Goal: Transaction & Acquisition: Obtain resource

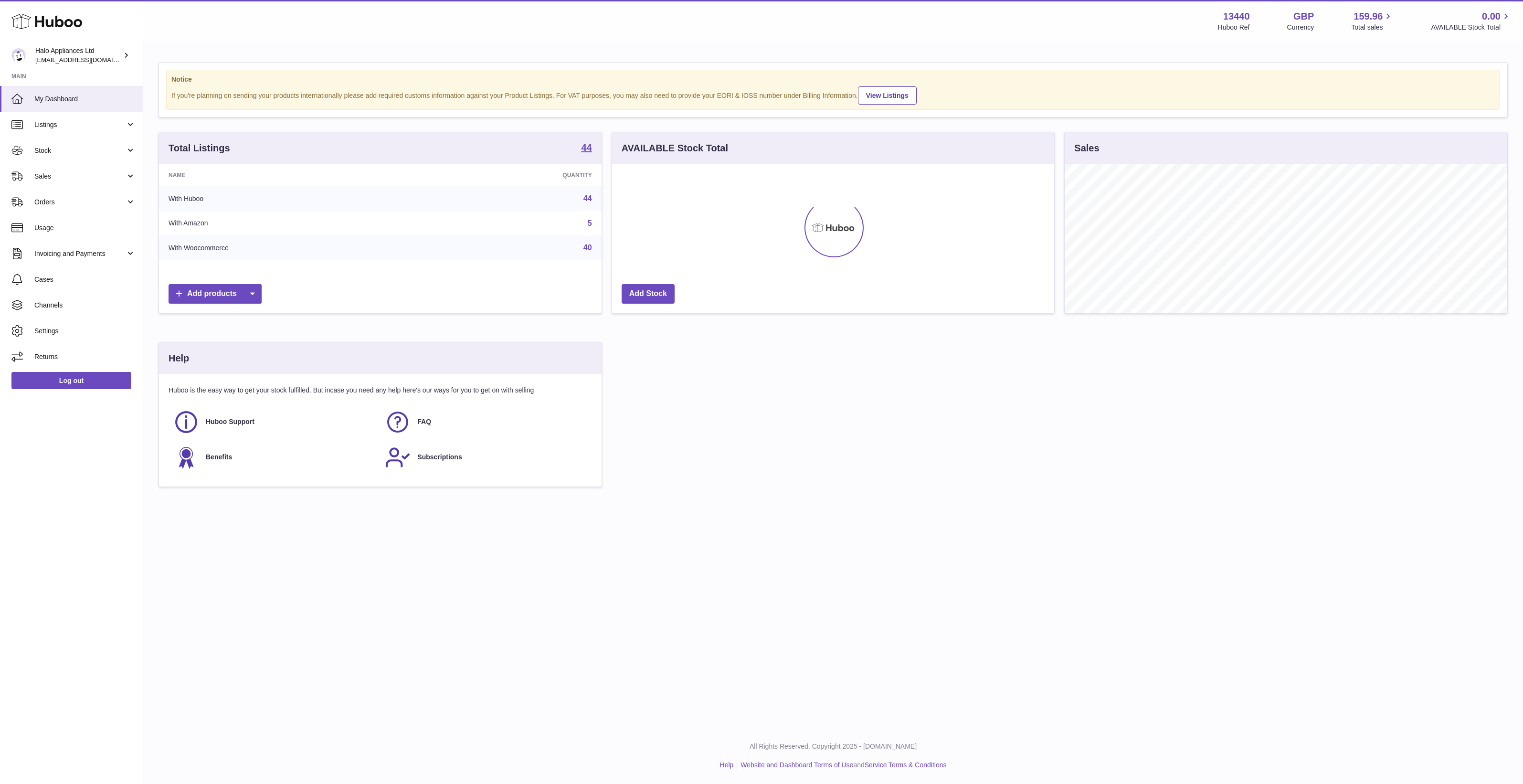
scroll to position [149, 442]
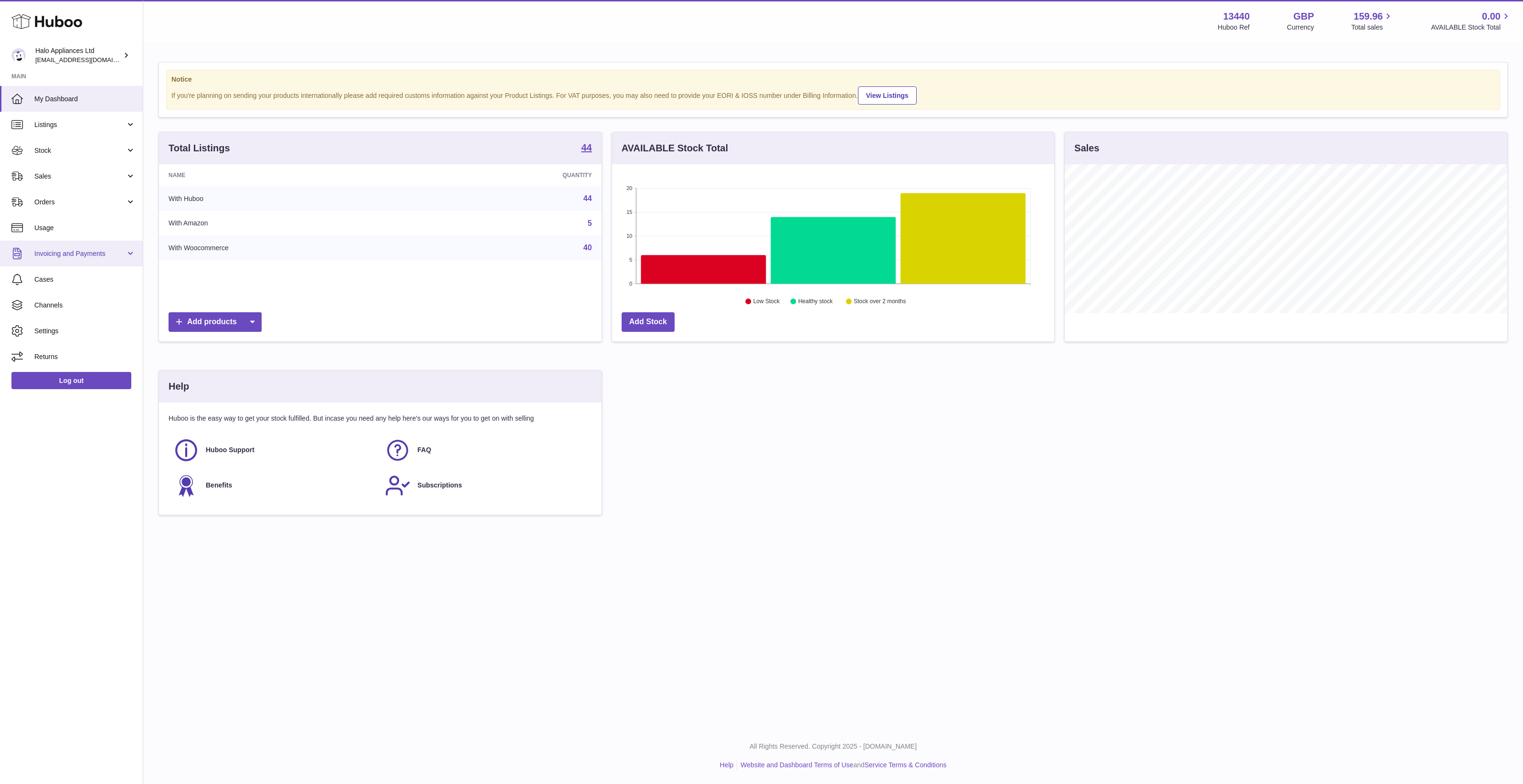
click at [63, 262] on link "Invoicing and Payments" at bounding box center [71, 253] width 143 height 26
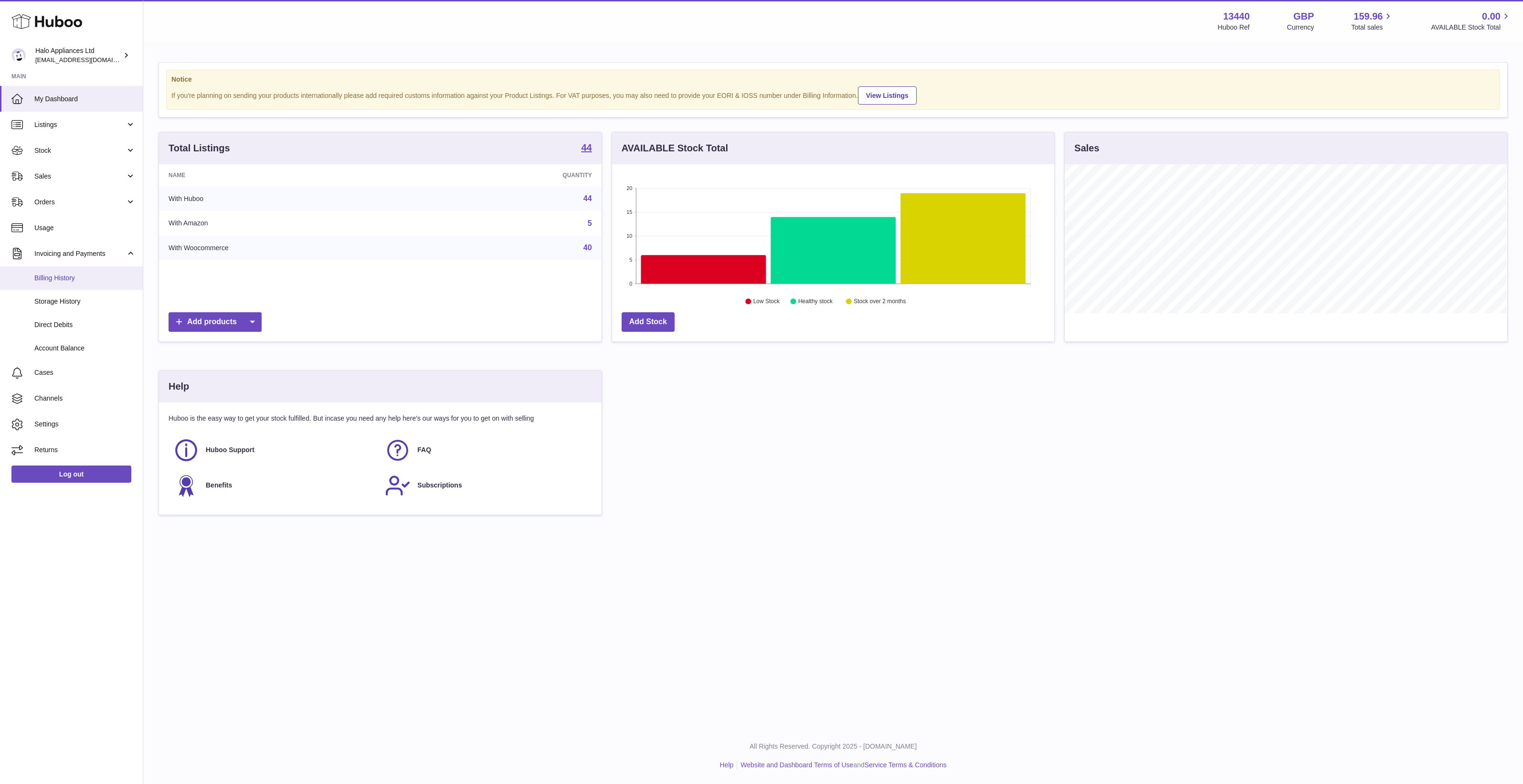
click at [61, 278] on span "Billing History" at bounding box center [84, 279] width 101 height 9
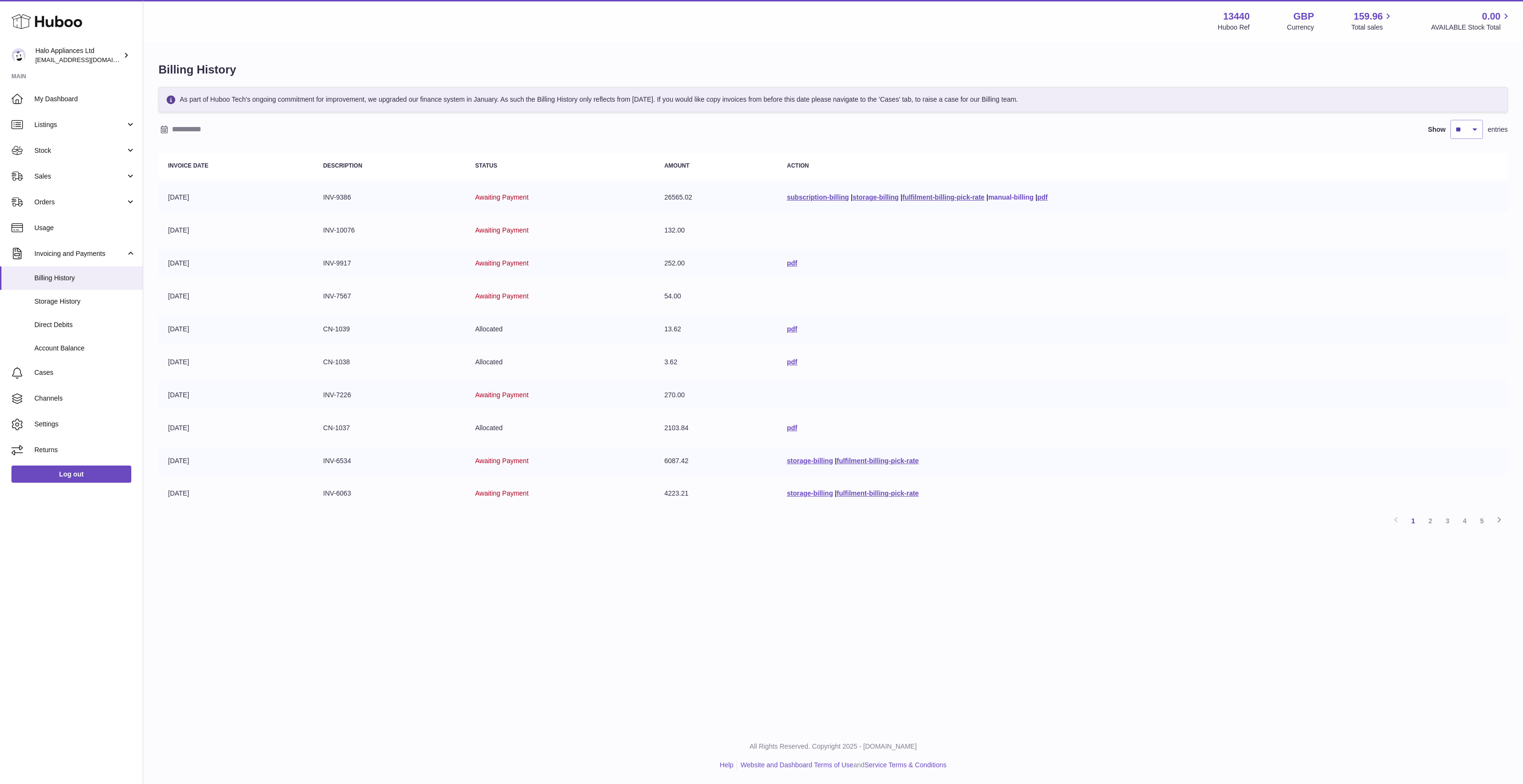
click at [1010, 199] on link "manual-billing" at bounding box center [1011, 197] width 46 height 8
click at [1044, 195] on link "pdf" at bounding box center [1042, 197] width 10 height 8
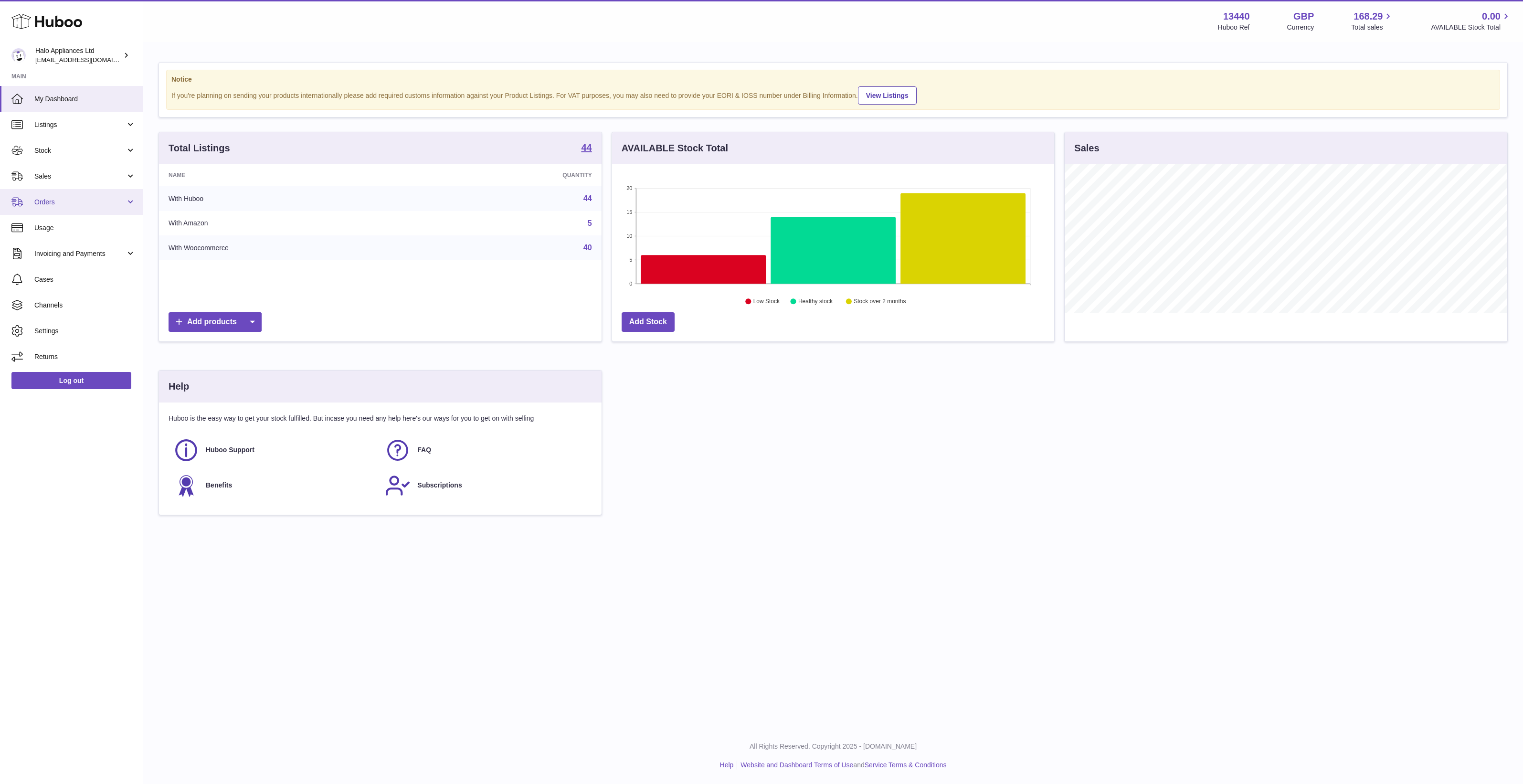
scroll to position [149, 442]
click at [68, 221] on link "Usage" at bounding box center [71, 228] width 143 height 26
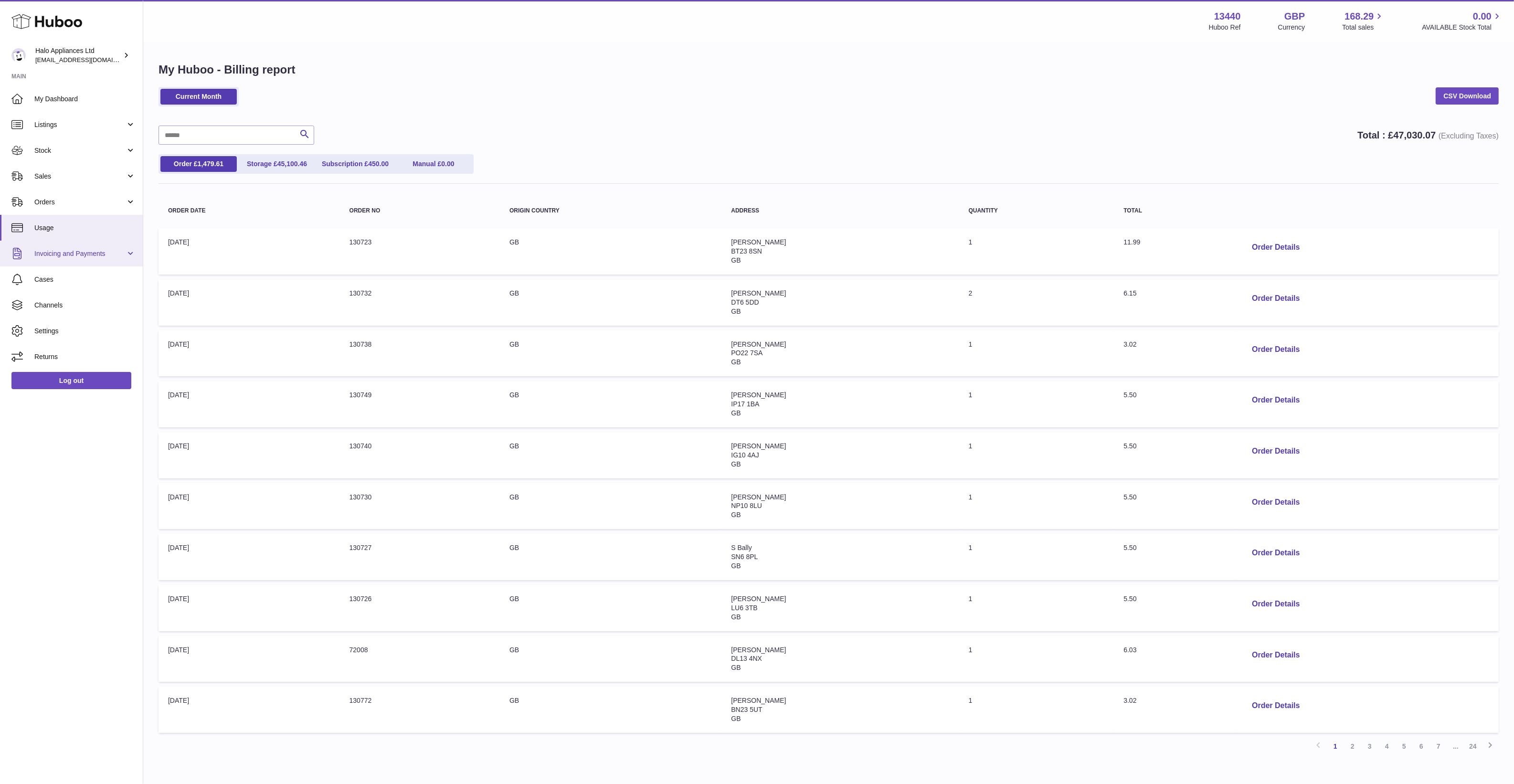
click at [79, 253] on span "Invoicing and Payments" at bounding box center [80, 254] width 91 height 9
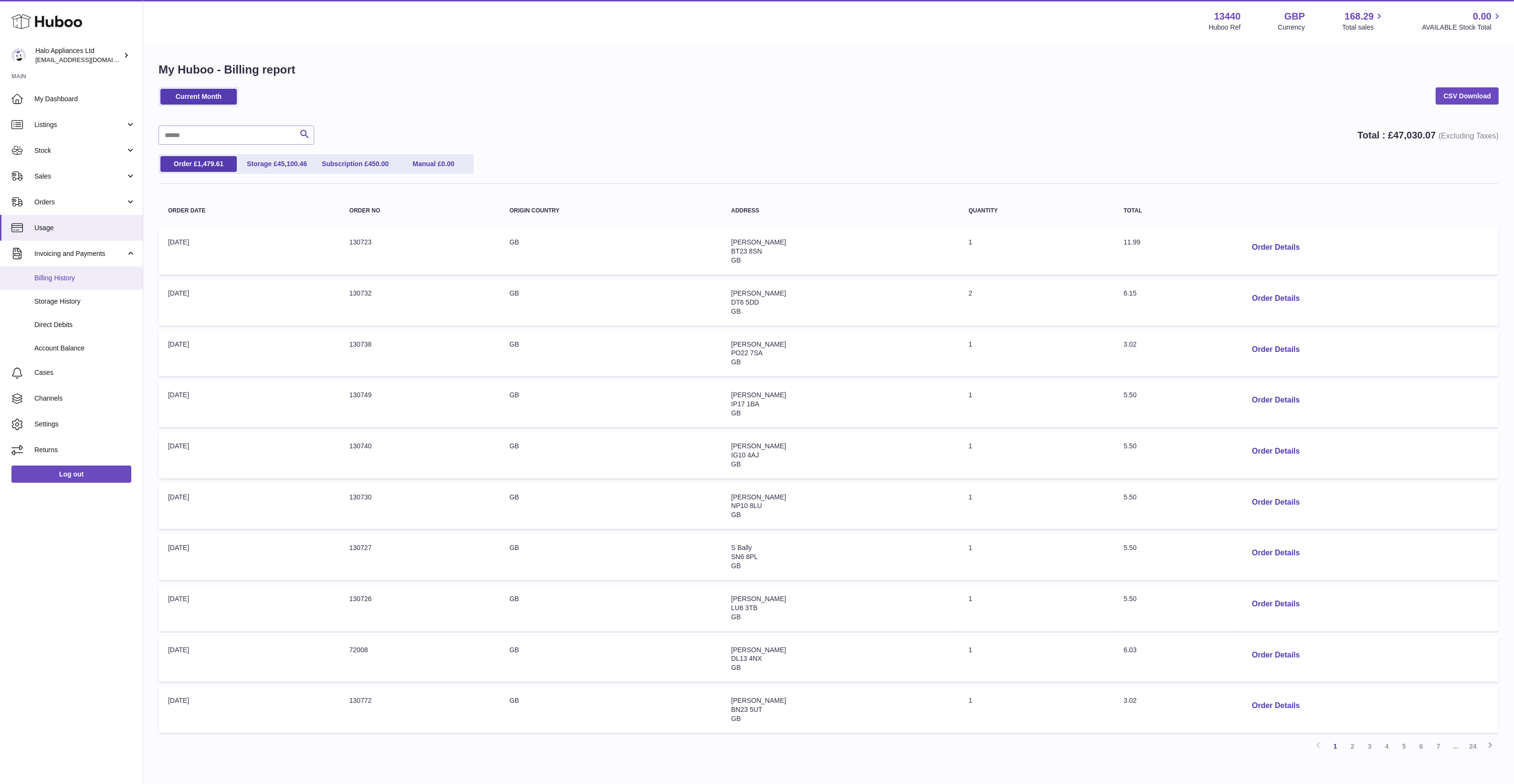
click at [75, 276] on span "Billing History" at bounding box center [84, 279] width 101 height 9
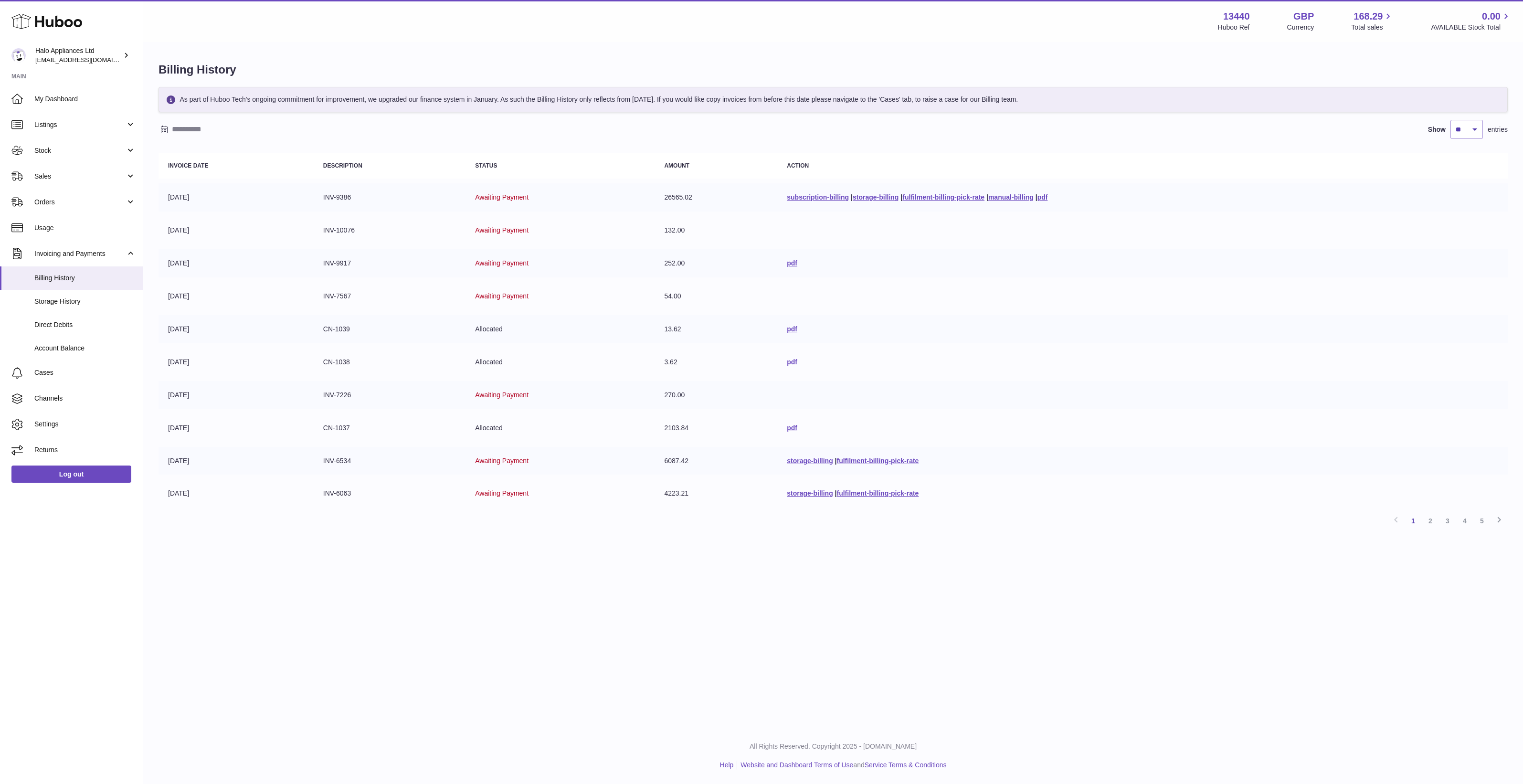
click at [569, 603] on div "Menu Huboo 13440 Huboo Ref GBP Currency 168.29 Total sales 0.00 AVAILABLE Stock…" at bounding box center [833, 363] width 1380 height 727
